Goal: Information Seeking & Learning: Check status

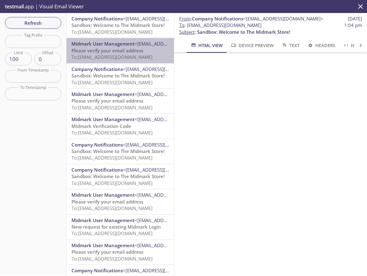
click at [126, 53] on span "Please verify your email address" at bounding box center [108, 50] width 72 height 6
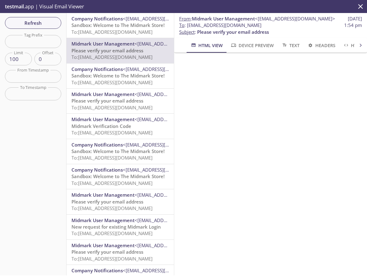
click at [123, 31] on span "To: [EMAIL_ADDRESS][DOMAIN_NAME]" at bounding box center [112, 32] width 81 height 6
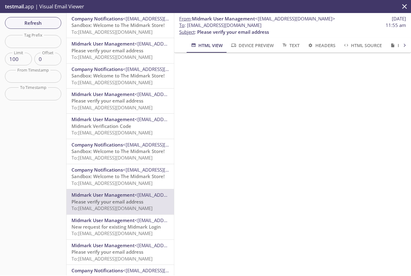
click at [127, 31] on span "To: [EMAIL_ADDRESS][DOMAIN_NAME]" at bounding box center [112, 32] width 81 height 6
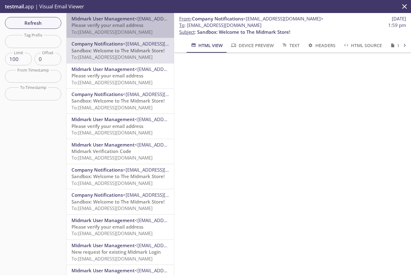
click at [130, 26] on span "Please verify your email address" at bounding box center [108, 25] width 72 height 6
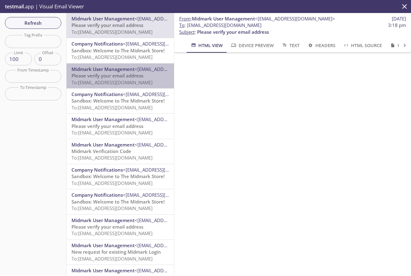
click at [121, 67] on span "Midmark User Management" at bounding box center [103, 69] width 63 height 6
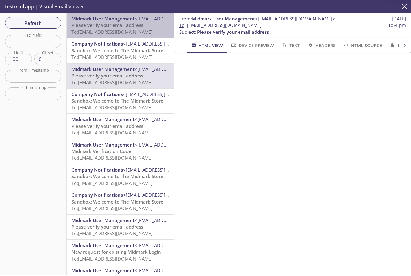
click at [117, 26] on span "Please verify your email address" at bounding box center [108, 25] width 72 height 6
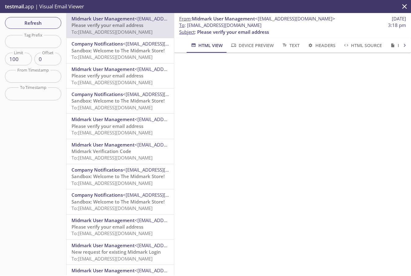
click at [50, 23] on span "Refresh" at bounding box center [33, 23] width 46 height 8
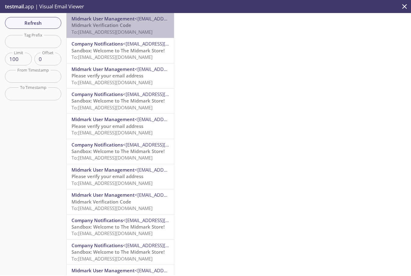
click at [129, 34] on span "To: ecommerce.marose5@inbox.testmail.app" at bounding box center [112, 32] width 81 height 6
